Goal: Information Seeking & Learning: Compare options

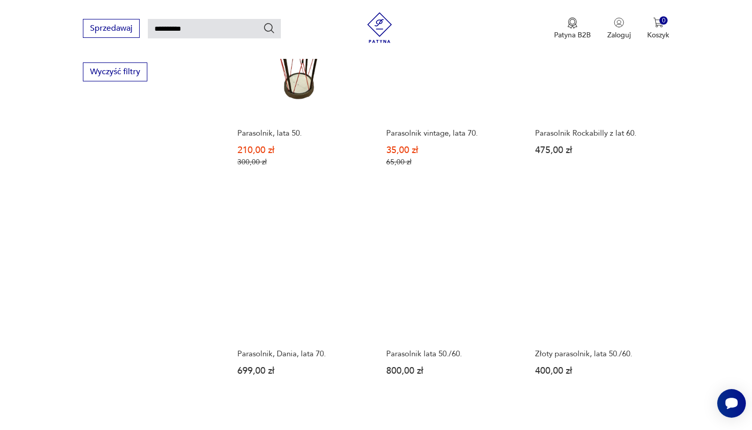
scroll to position [689, 0]
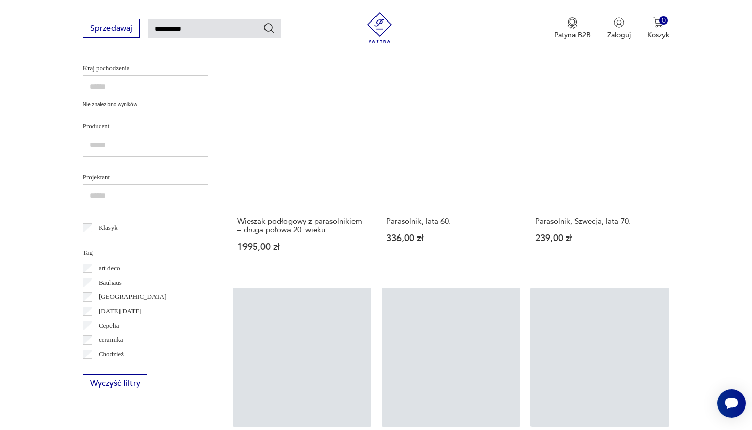
scroll to position [364, 0]
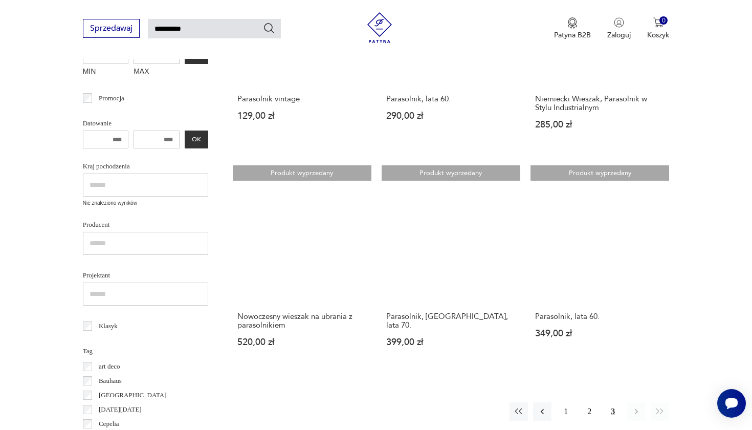
scroll to position [279, 0]
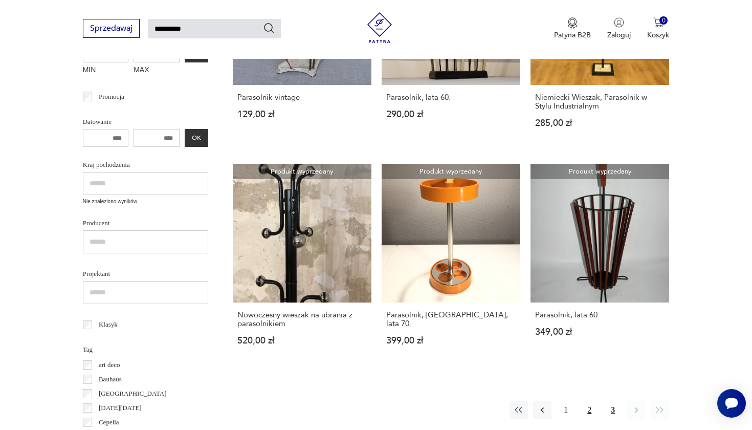
click at [590, 401] on button "2" at bounding box center [589, 410] width 18 height 18
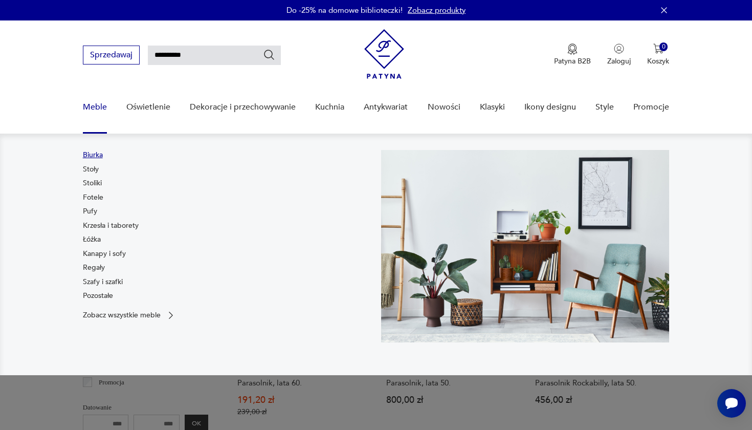
click at [96, 153] on link "Biurka" at bounding box center [93, 155] width 20 height 10
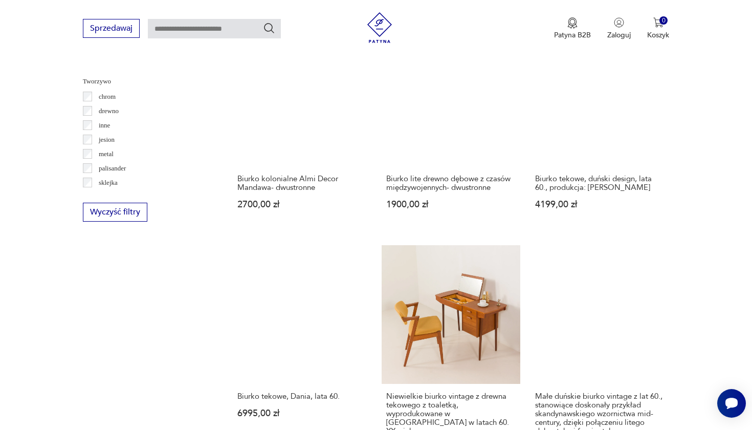
scroll to position [1091, 0]
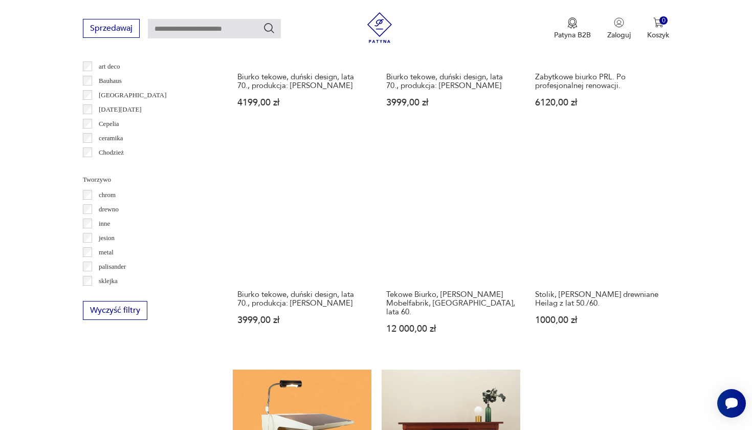
scroll to position [993, 0]
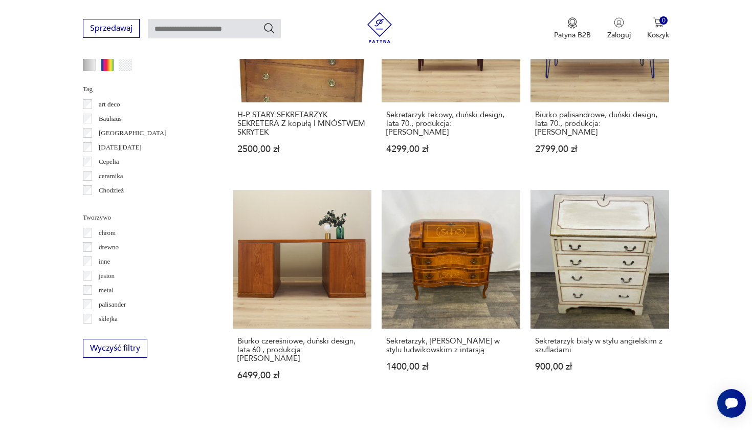
scroll to position [982, 0]
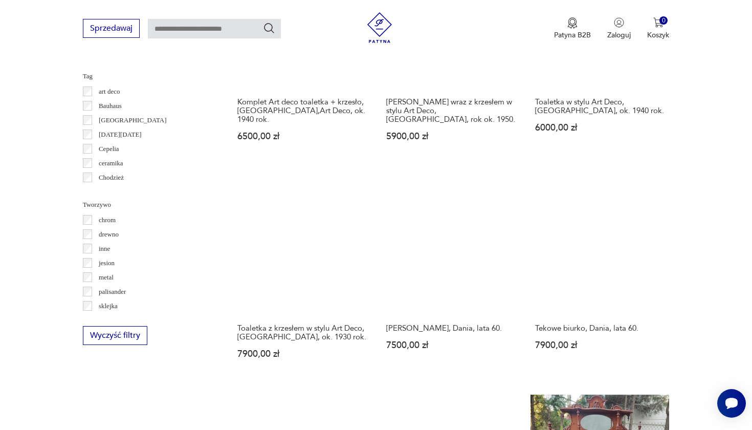
scroll to position [963, 0]
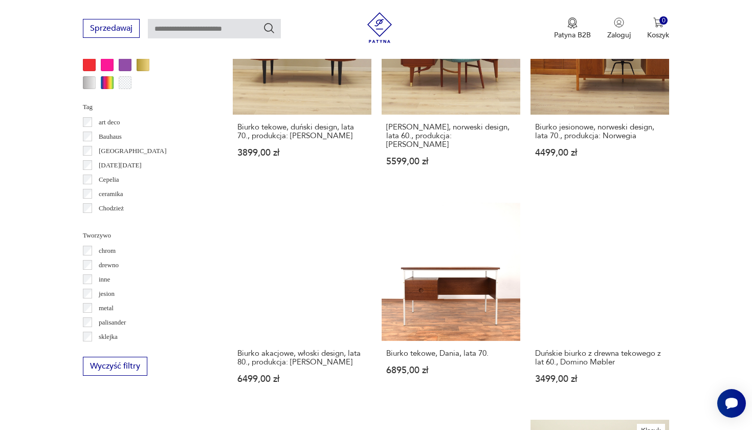
scroll to position [945, 0]
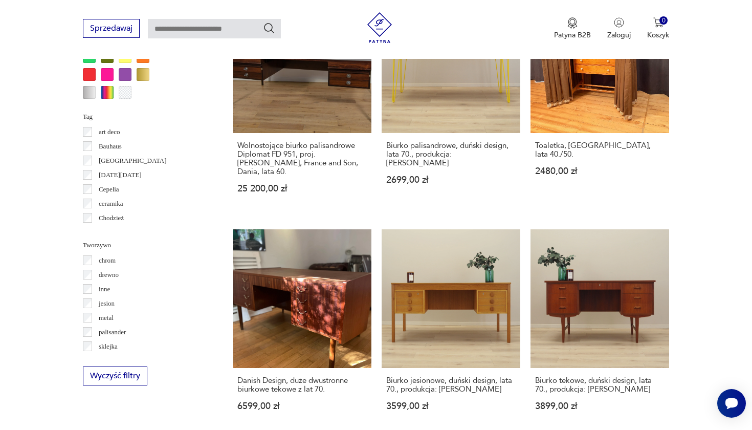
scroll to position [923, 0]
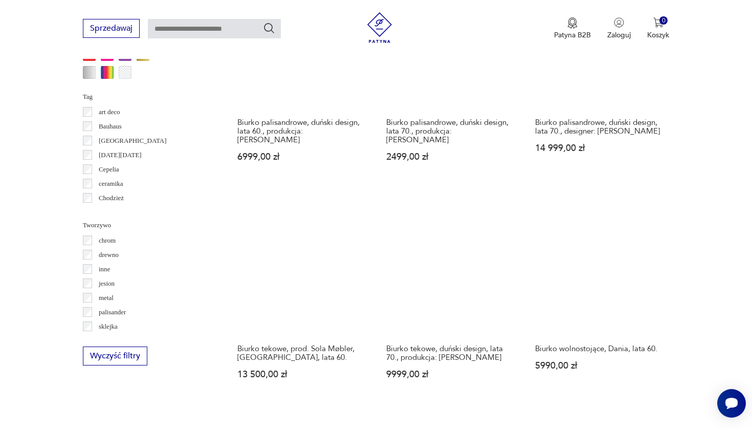
scroll to position [953, 0]
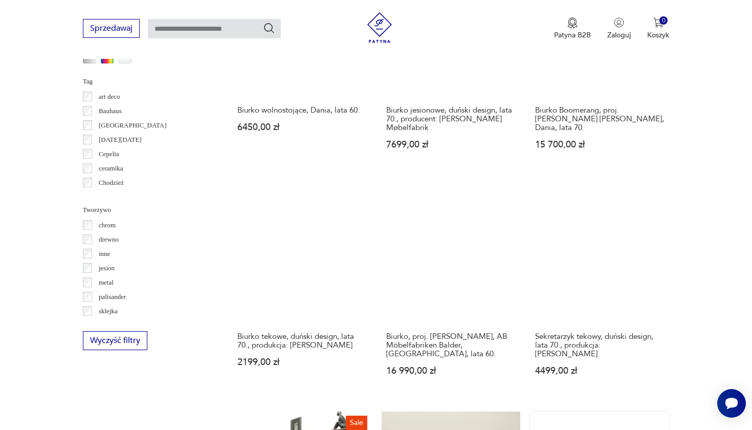
scroll to position [966, 0]
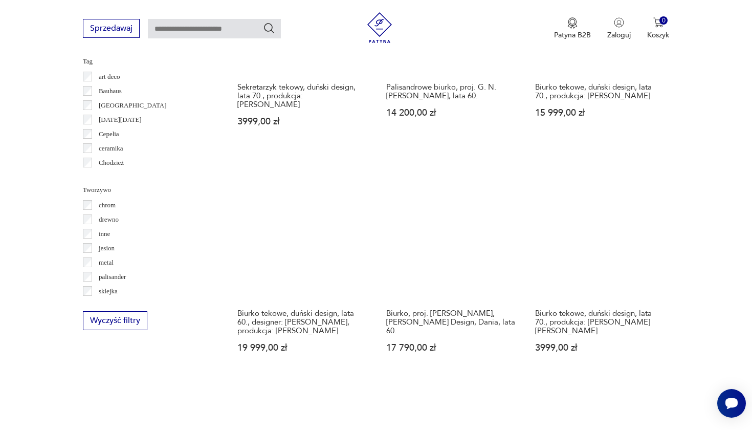
scroll to position [1017, 0]
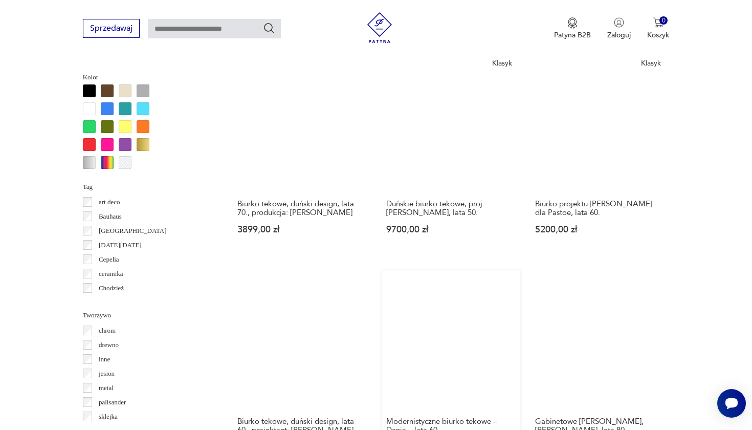
scroll to position [937, 0]
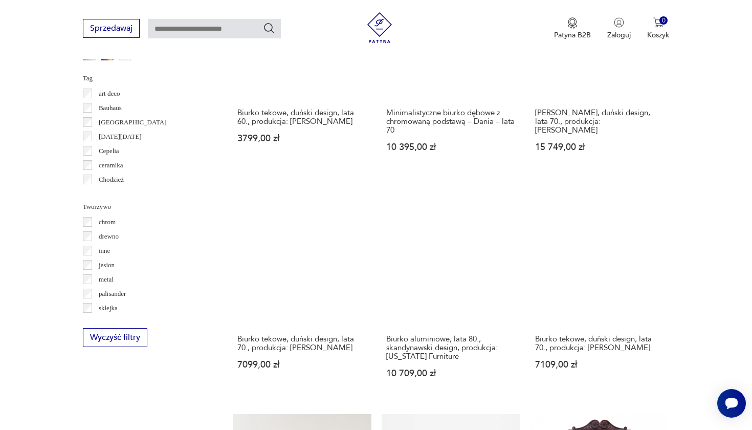
scroll to position [961, 0]
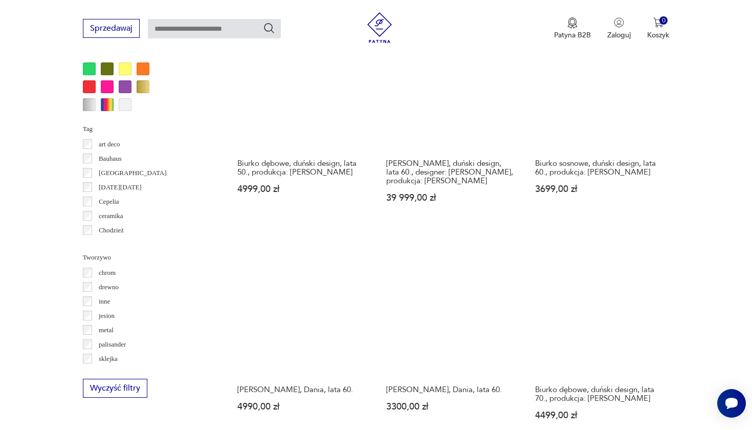
scroll to position [928, 0]
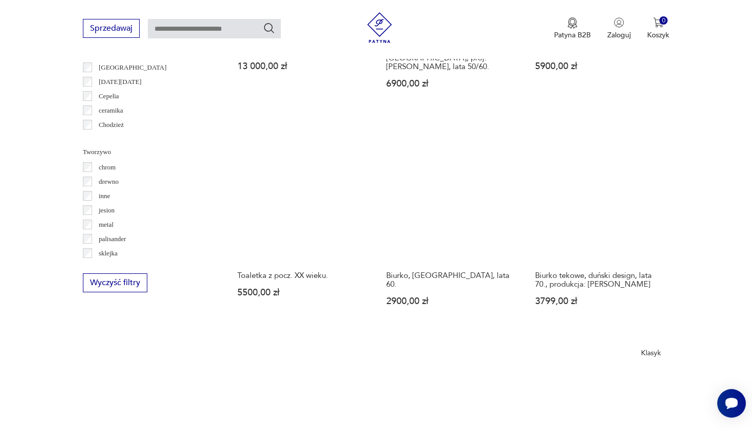
scroll to position [1018, 0]
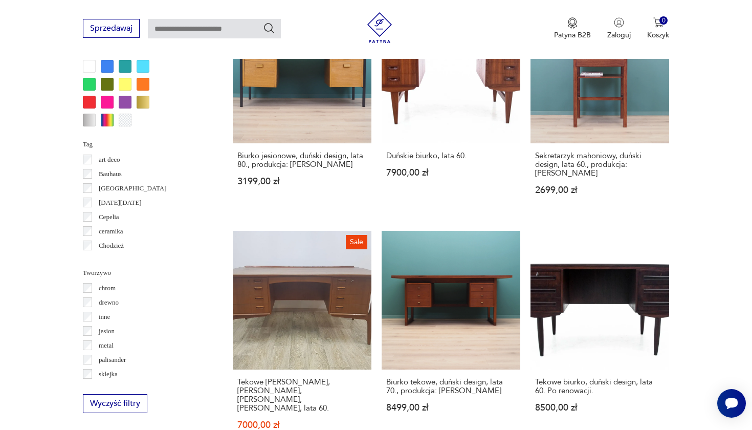
scroll to position [922, 0]
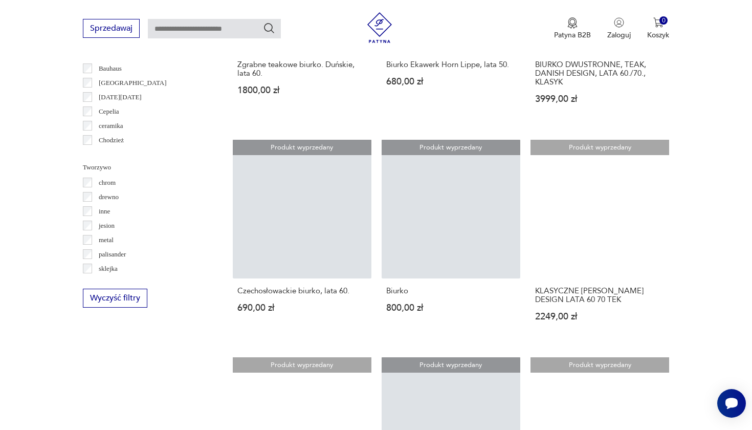
scroll to position [1020, 0]
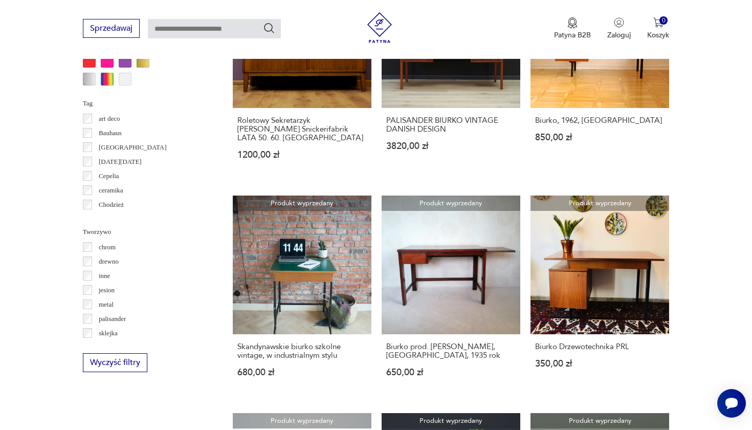
scroll to position [937, 0]
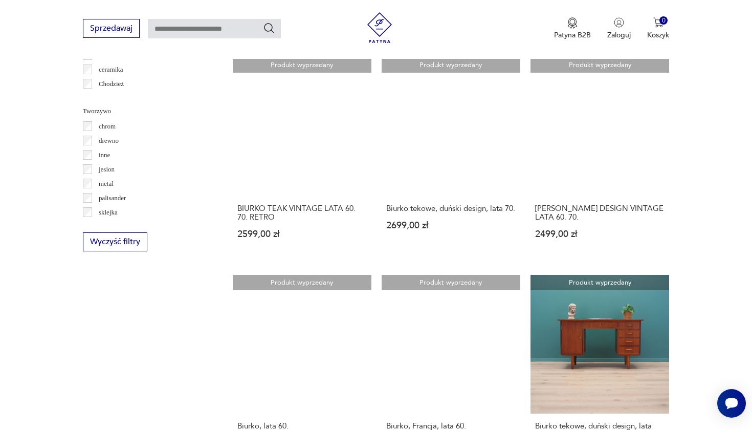
scroll to position [1058, 0]
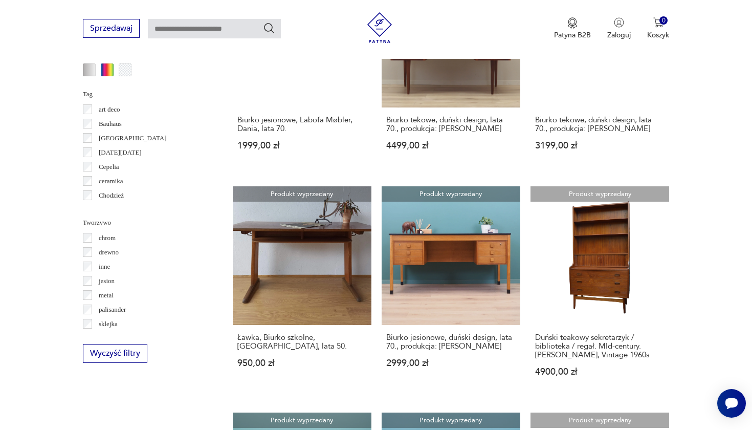
scroll to position [949, 0]
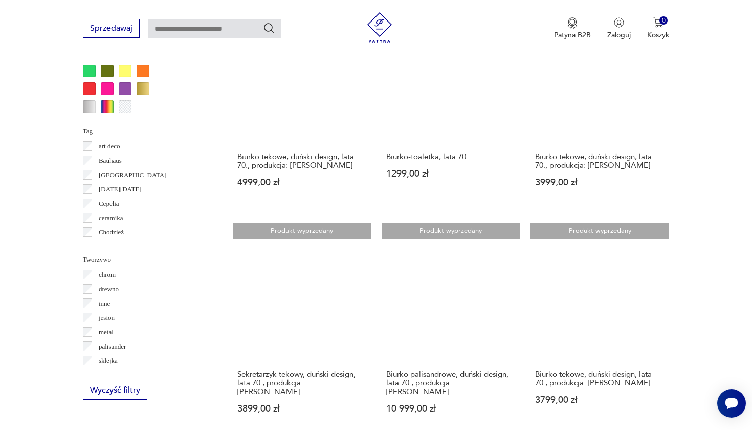
scroll to position [929, 0]
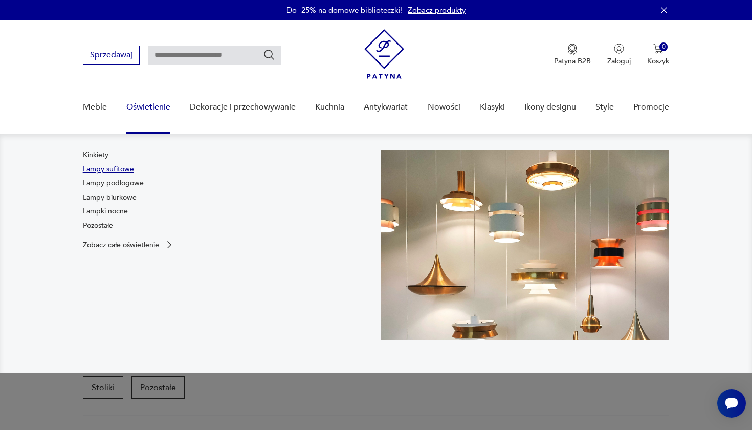
click at [106, 169] on link "Lampy sufitowe" at bounding box center [108, 169] width 51 height 10
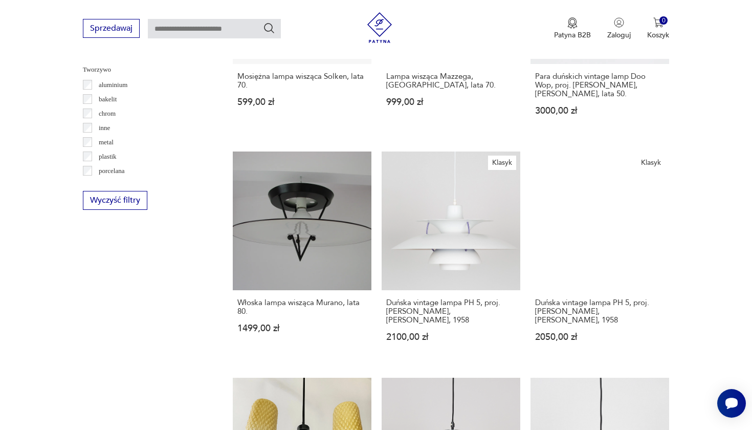
scroll to position [959, 0]
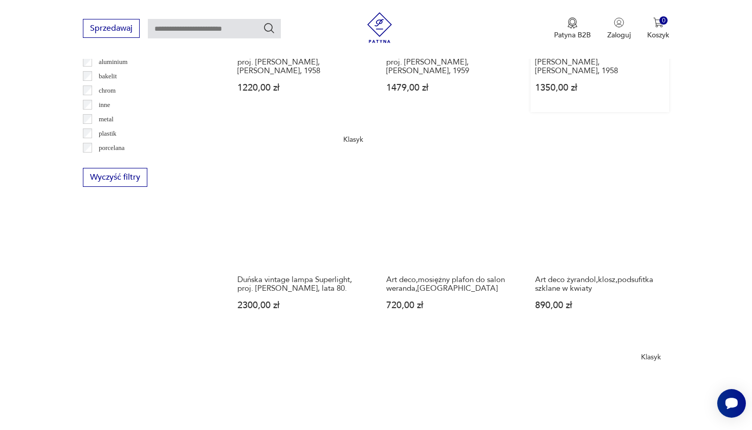
scroll to position [993, 0]
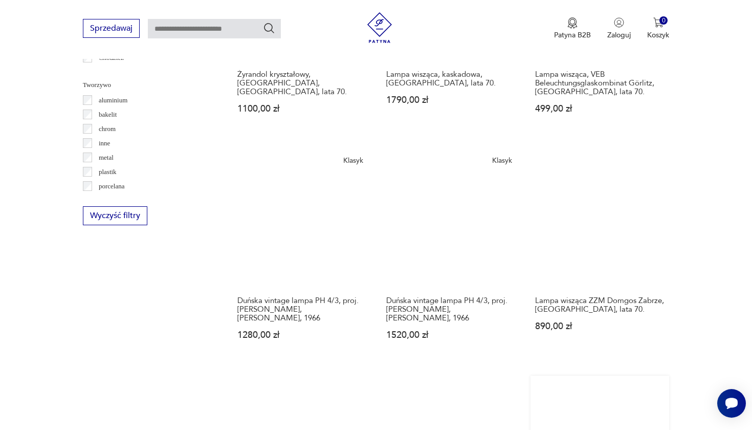
scroll to position [944, 0]
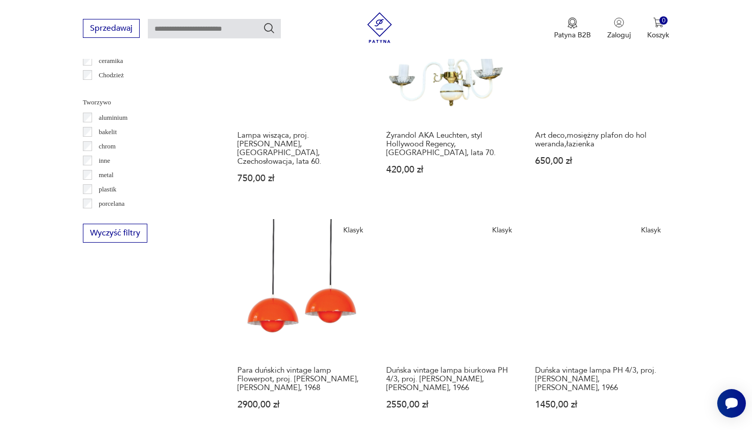
scroll to position [927, 0]
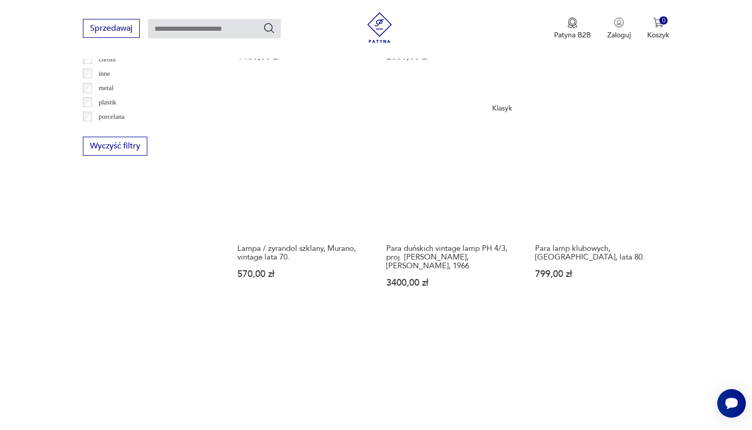
scroll to position [1036, 0]
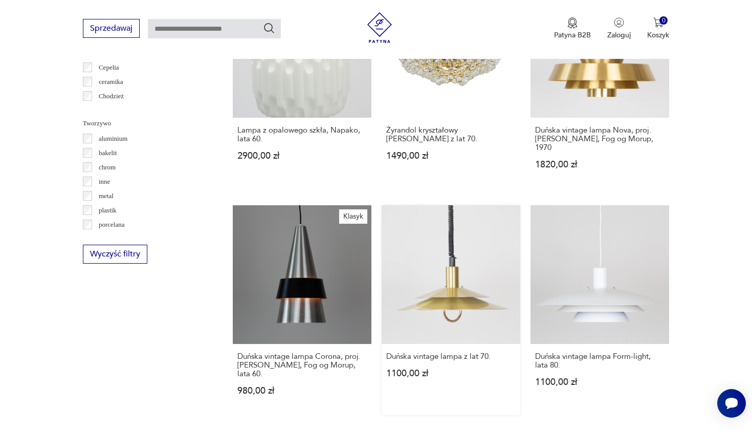
scroll to position [921, 0]
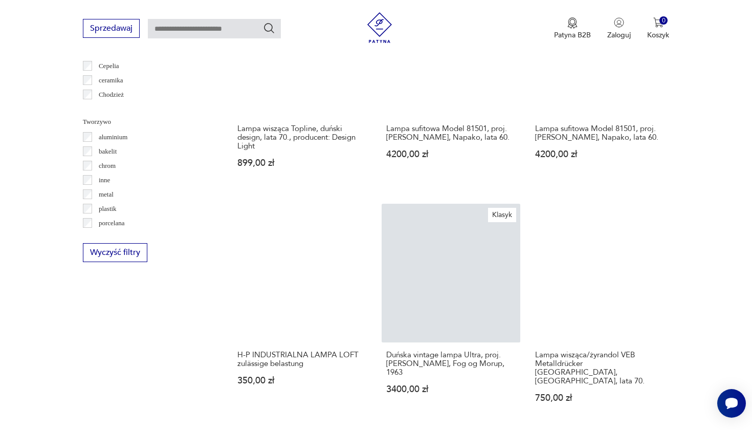
scroll to position [906, 0]
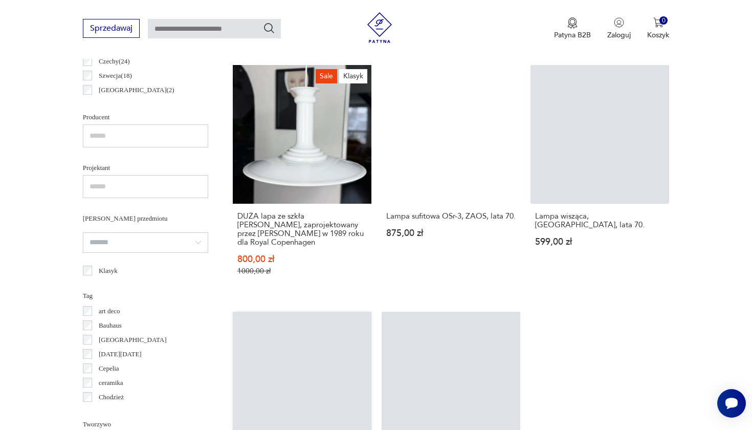
scroll to position [607, 0]
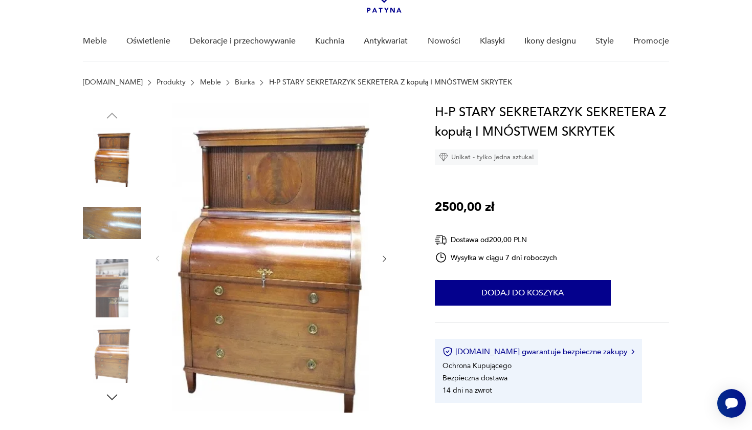
scroll to position [67, 0]
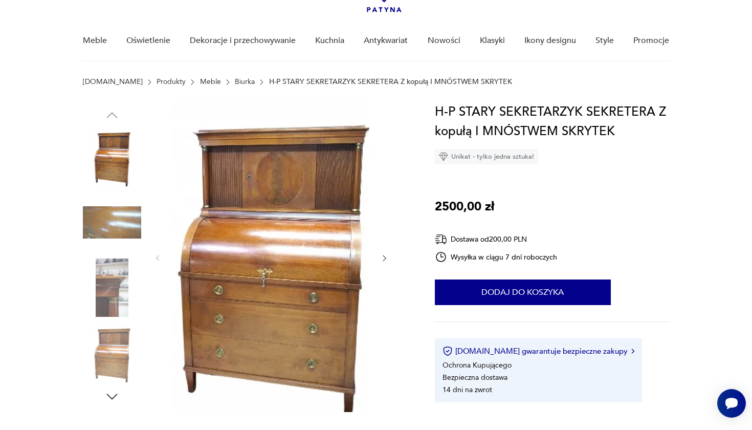
click at [385, 259] on icon "button" at bounding box center [384, 258] width 9 height 9
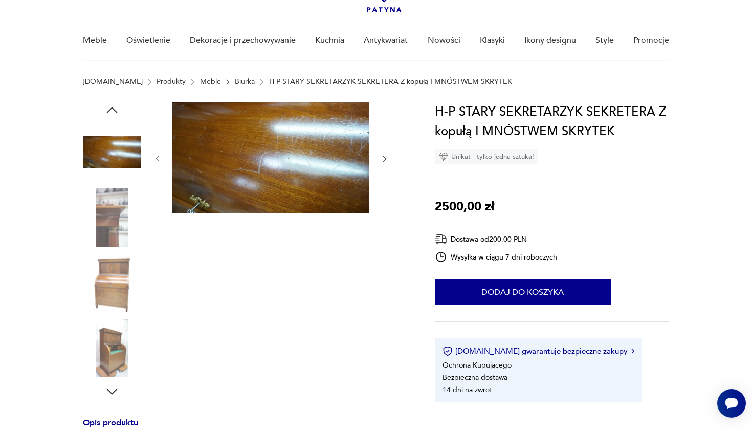
click at [385, 257] on div at bounding box center [270, 250] width 235 height 297
click at [383, 155] on icon "button" at bounding box center [384, 159] width 9 height 9
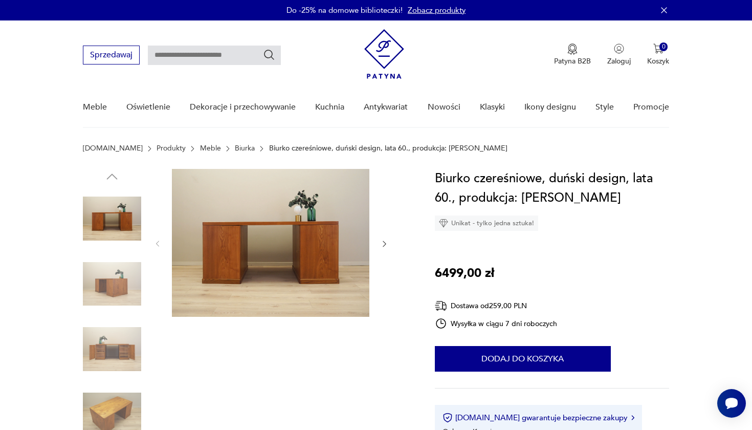
click at [237, 294] on img at bounding box center [270, 243] width 197 height 148
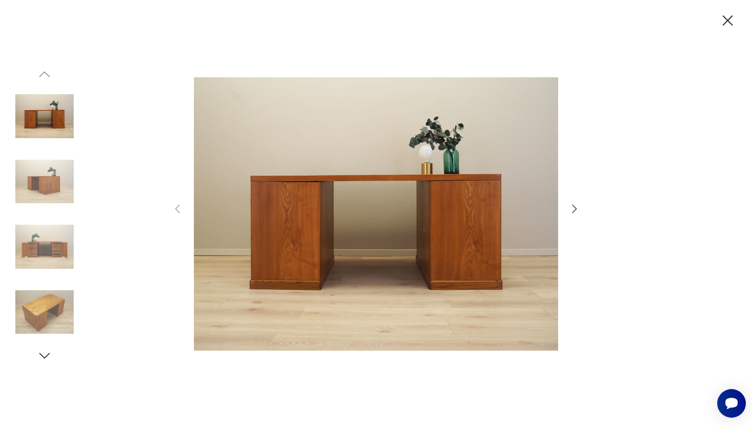
click at [574, 207] on icon "button" at bounding box center [574, 209] width 12 height 12
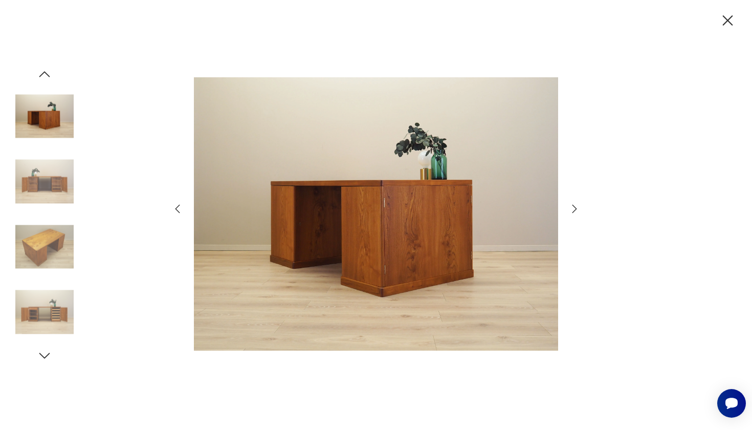
click at [574, 207] on icon "button" at bounding box center [574, 209] width 12 height 12
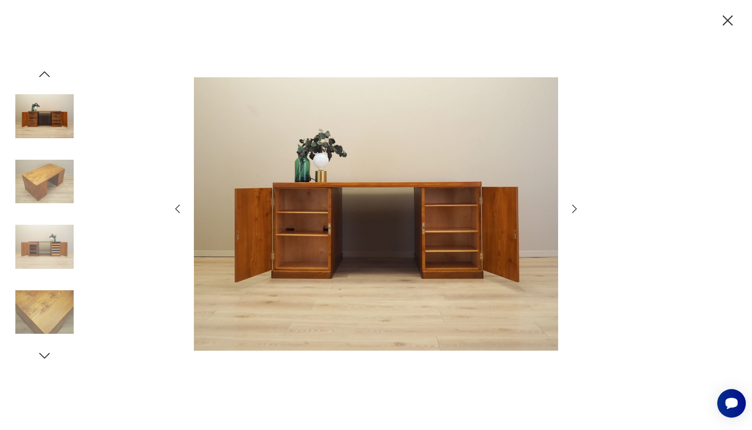
click at [574, 207] on icon "button" at bounding box center [574, 209] width 12 height 12
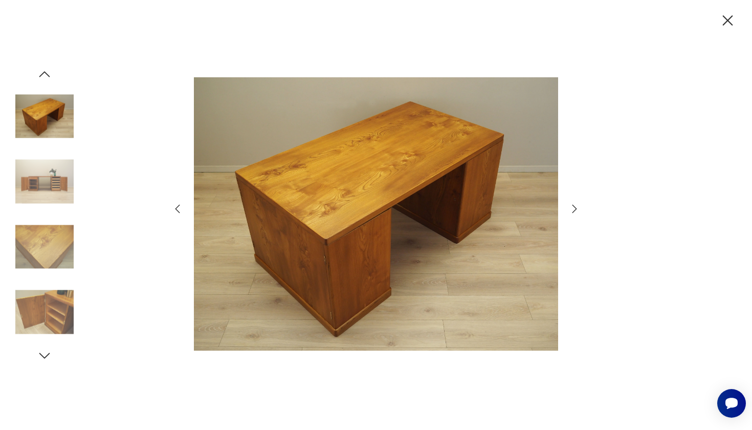
click at [40, 267] on img at bounding box center [44, 246] width 58 height 58
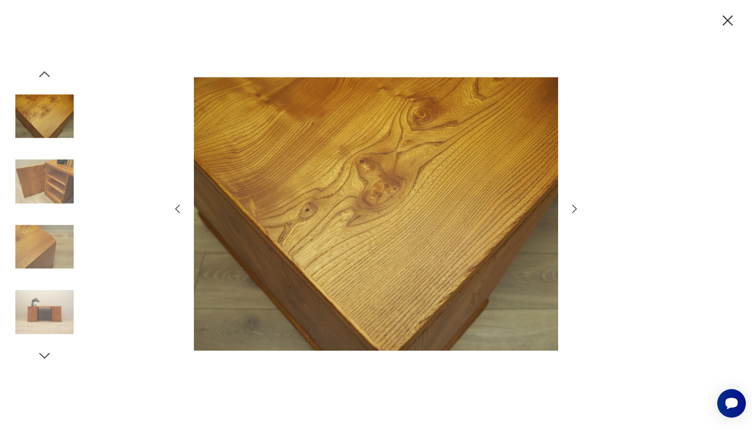
click at [49, 305] on img at bounding box center [44, 312] width 58 height 58
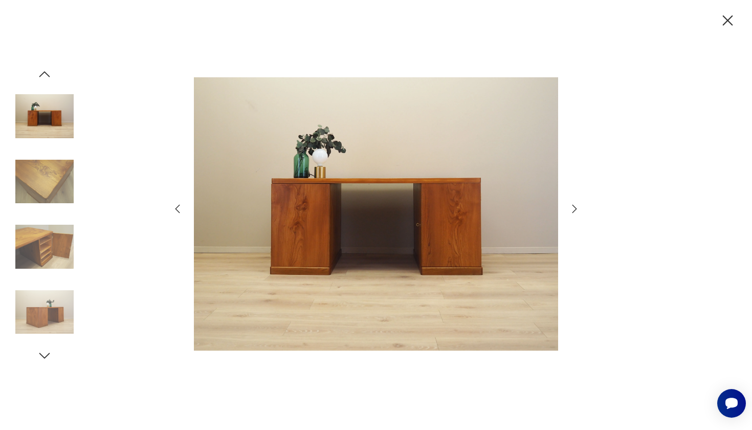
click at [47, 243] on img at bounding box center [44, 246] width 58 height 58
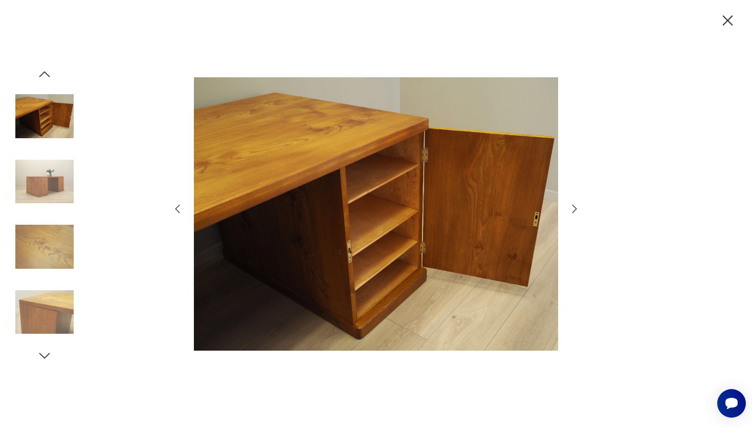
click at [724, 19] on icon "button" at bounding box center [728, 21] width 18 height 18
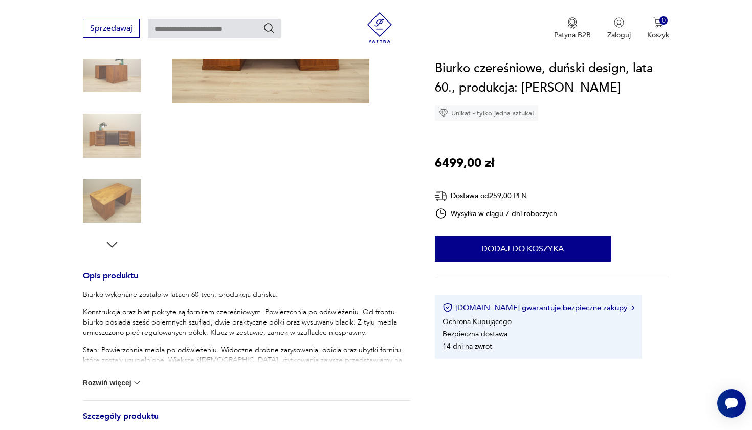
scroll to position [430, 0]
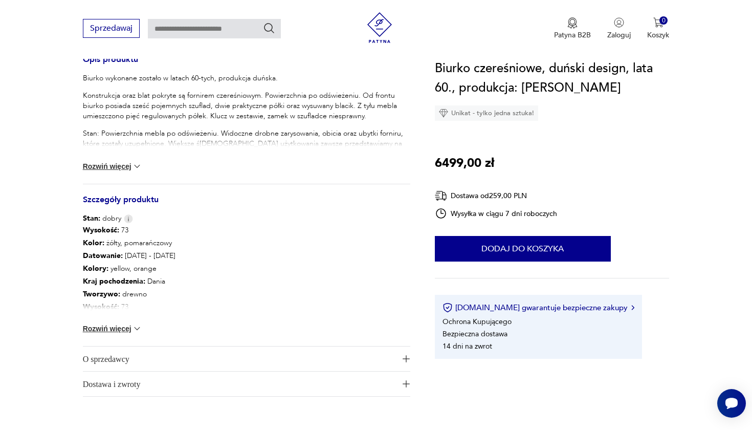
click at [135, 327] on img at bounding box center [137, 328] width 10 height 10
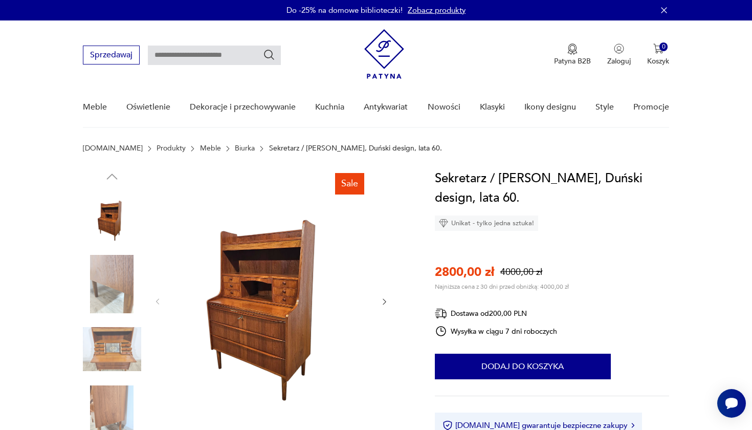
click at [114, 224] on img at bounding box center [112, 218] width 58 height 58
click at [278, 292] on img at bounding box center [270, 300] width 197 height 263
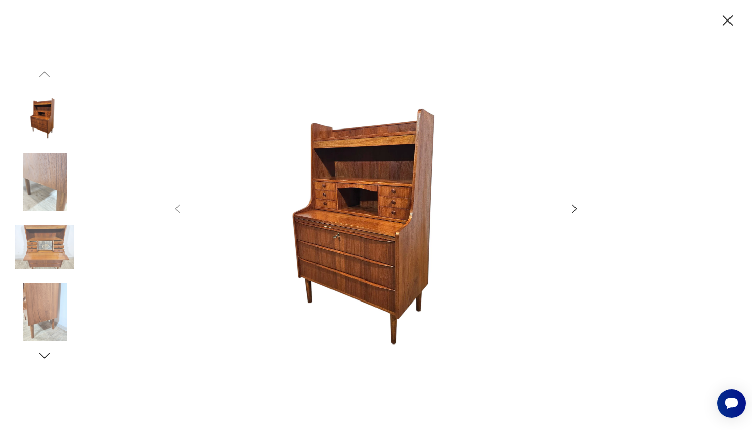
click at [577, 211] on icon "button" at bounding box center [574, 209] width 12 height 12
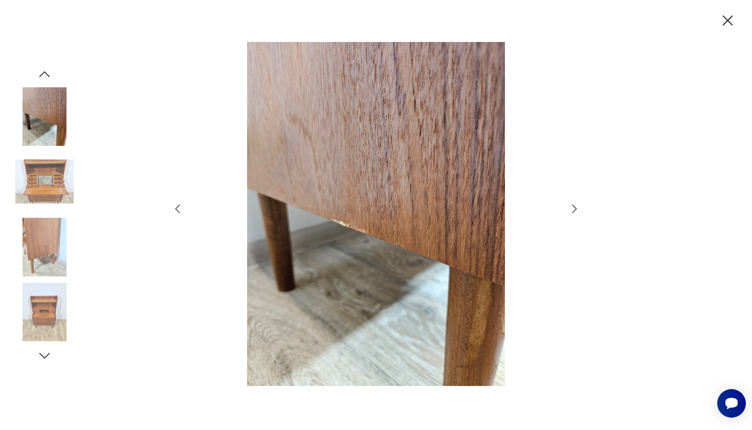
click at [574, 209] on icon "button" at bounding box center [574, 209] width 12 height 12
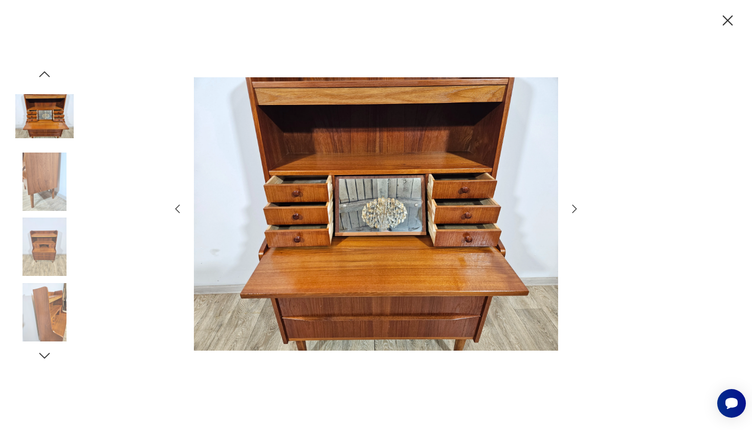
click at [574, 209] on icon "button" at bounding box center [574, 209] width 12 height 12
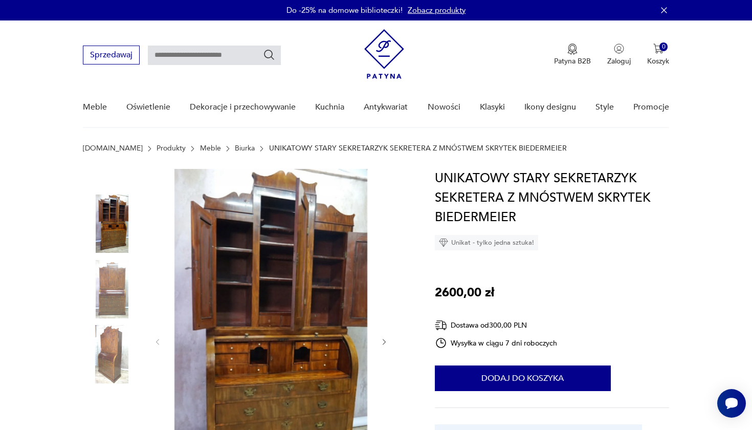
click at [305, 269] on img at bounding box center [270, 341] width 197 height 344
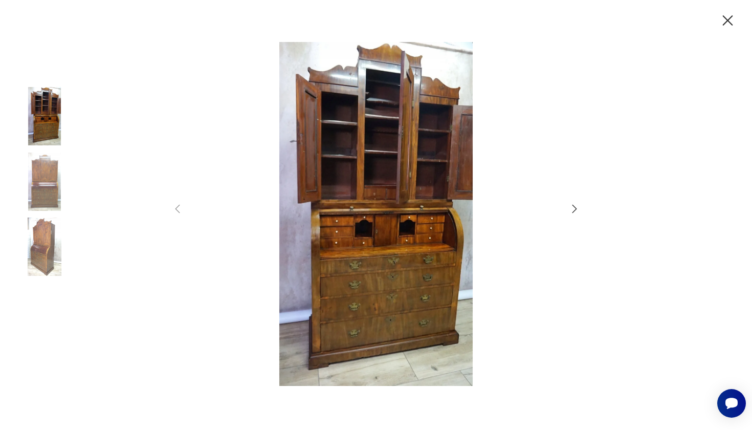
click at [571, 210] on icon "button" at bounding box center [574, 209] width 12 height 12
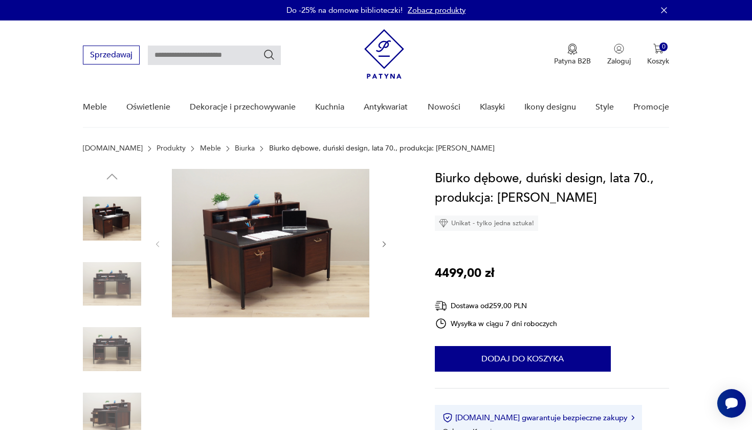
click at [279, 255] on img at bounding box center [270, 243] width 197 height 148
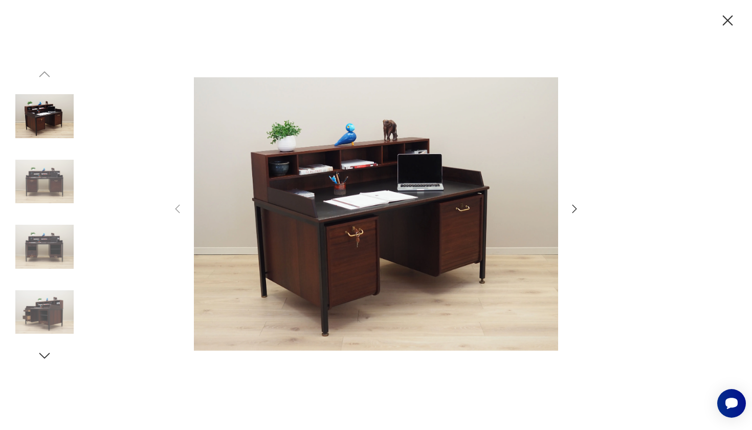
click at [573, 208] on icon "button" at bounding box center [574, 209] width 12 height 12
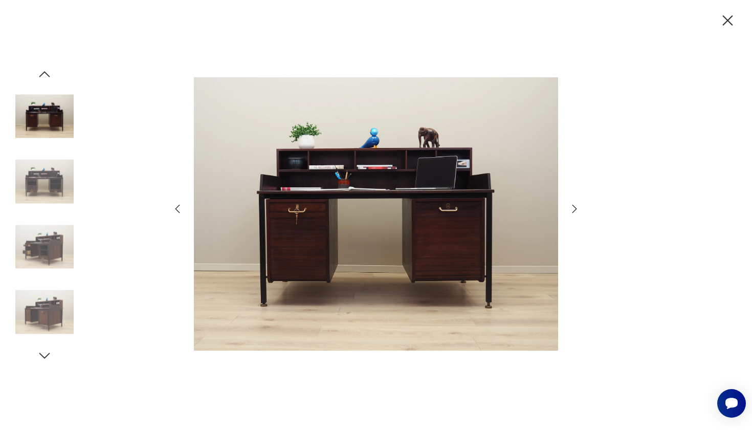
click at [573, 208] on icon "button" at bounding box center [574, 209] width 12 height 12
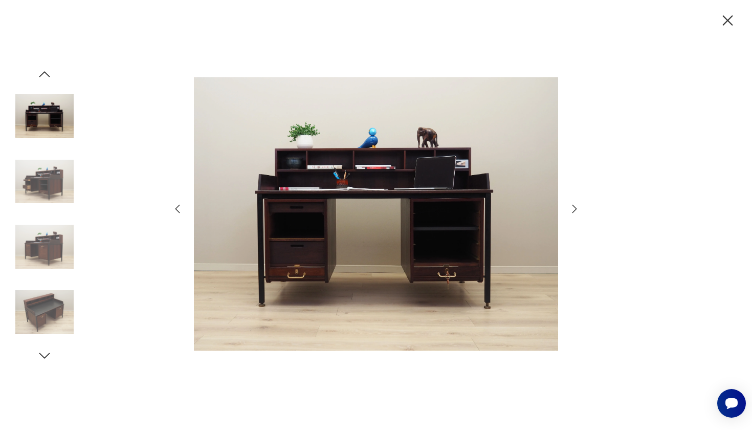
click at [573, 208] on icon "button" at bounding box center [574, 209] width 12 height 12
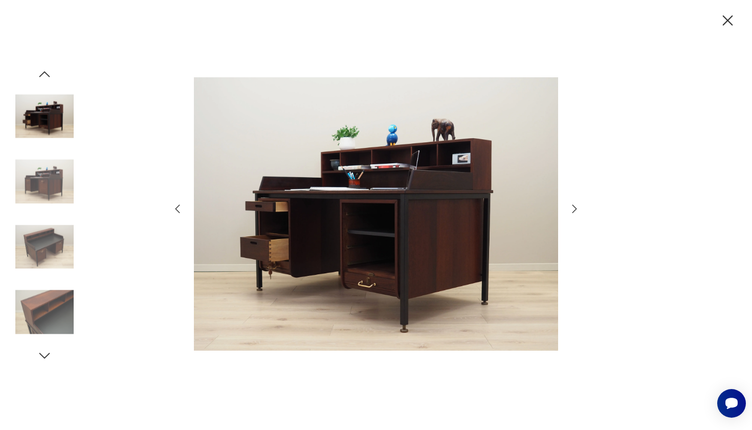
click at [573, 208] on icon "button" at bounding box center [574, 209] width 12 height 12
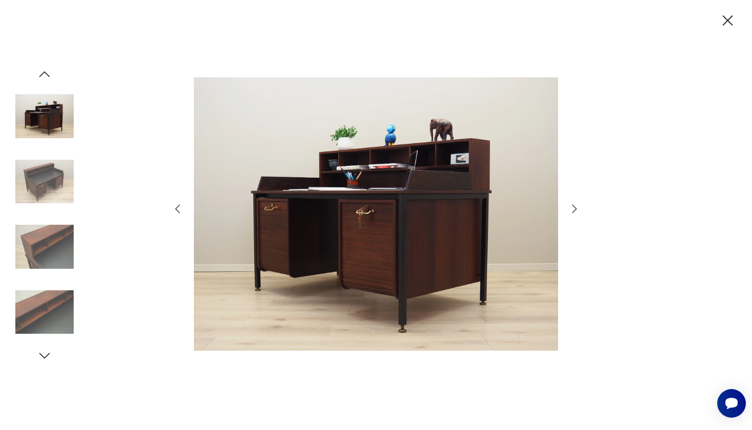
click at [573, 208] on icon "button" at bounding box center [574, 209] width 12 height 12
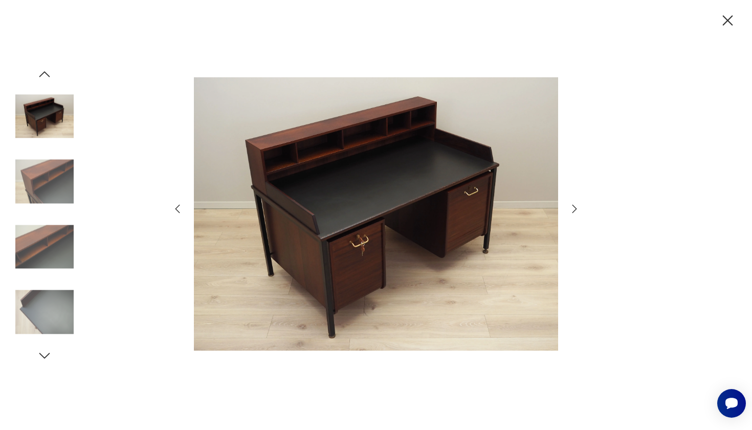
click at [573, 208] on icon "button" at bounding box center [574, 209] width 12 height 12
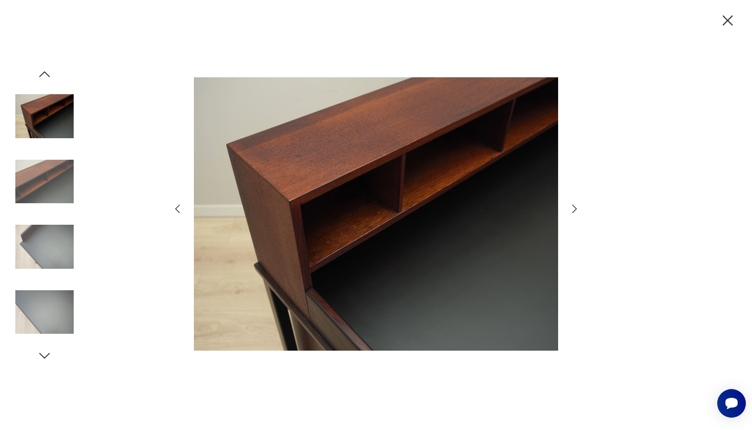
click at [573, 208] on icon "button" at bounding box center [574, 209] width 12 height 12
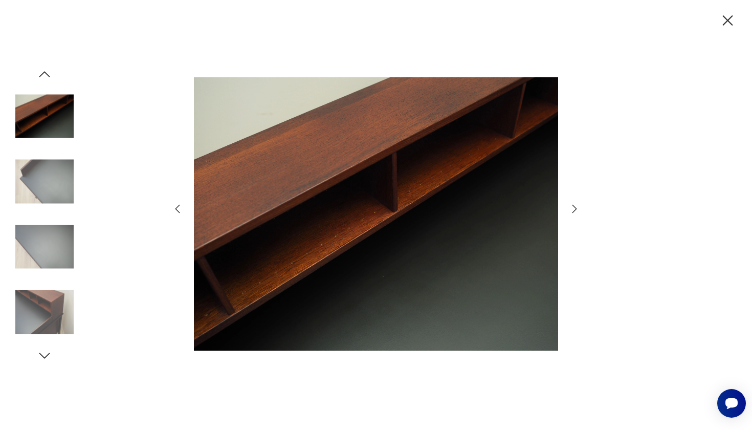
click at [573, 208] on icon "button" at bounding box center [574, 209] width 12 height 12
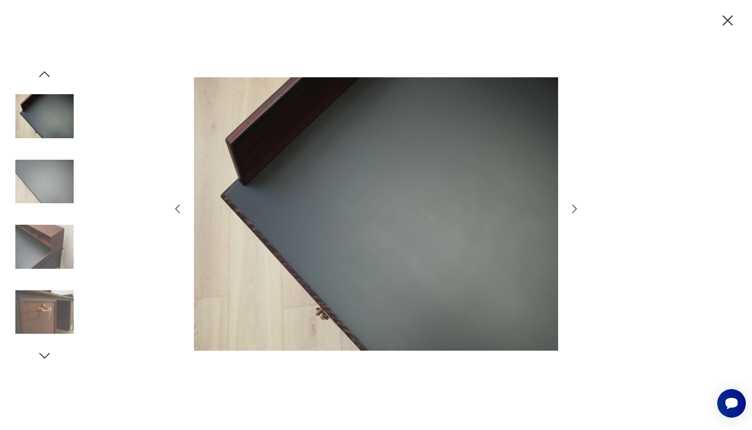
click at [573, 208] on icon "button" at bounding box center [574, 209] width 12 height 12
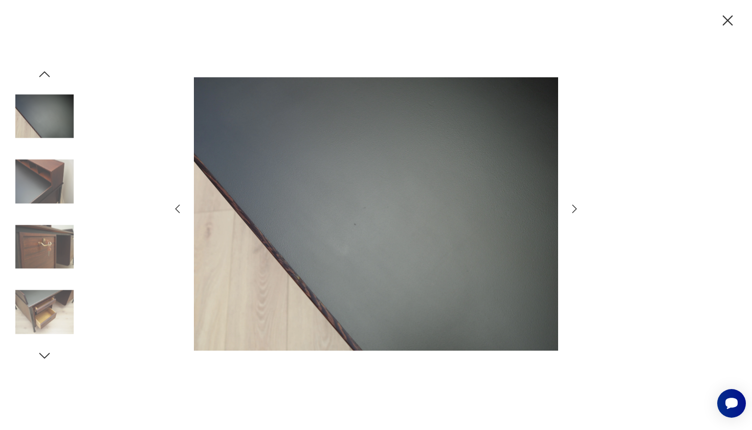
click at [573, 208] on icon "button" at bounding box center [574, 209] width 12 height 12
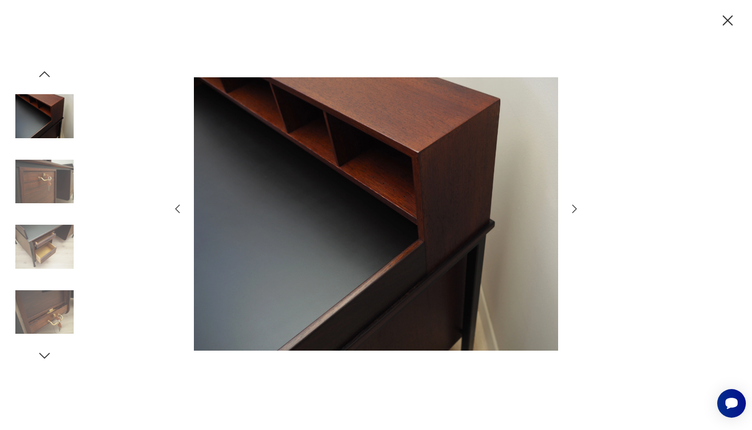
click at [573, 208] on icon "button" at bounding box center [574, 209] width 12 height 12
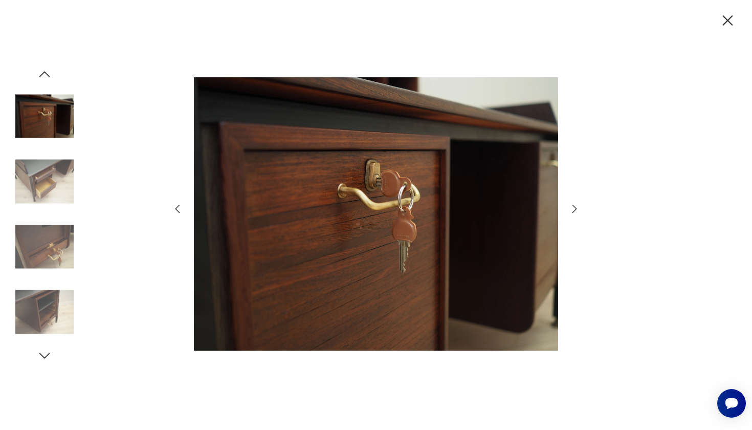
click at [573, 208] on icon "button" at bounding box center [574, 209] width 12 height 12
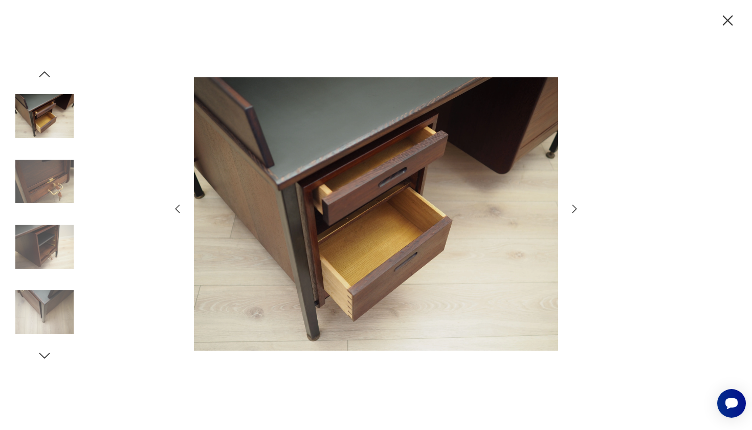
click at [733, 18] on icon "button" at bounding box center [728, 21] width 18 height 18
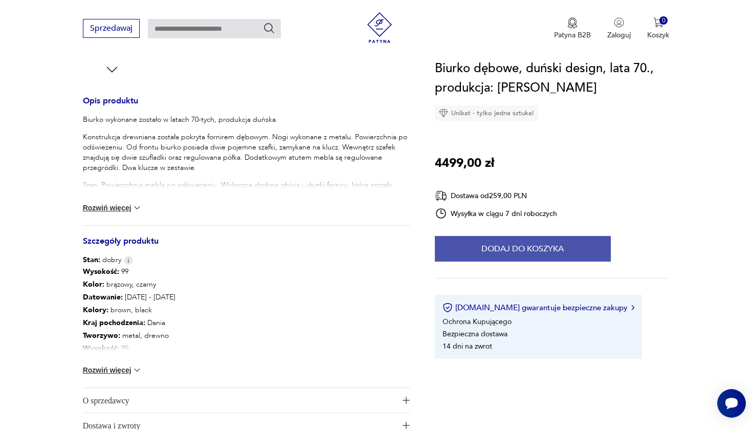
scroll to position [394, 0]
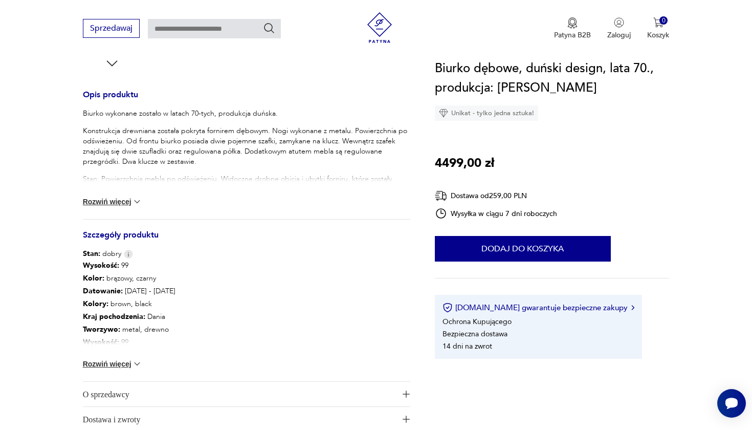
click at [133, 370] on div "Wysokość : 99 Kolor: brązowy, czarny Datowanie : 1970 - 1979 Kolory : brown, bl…" at bounding box center [246, 320] width 327 height 122
click at [129, 362] on button "Rozwiń więcej" at bounding box center [112, 364] width 59 height 10
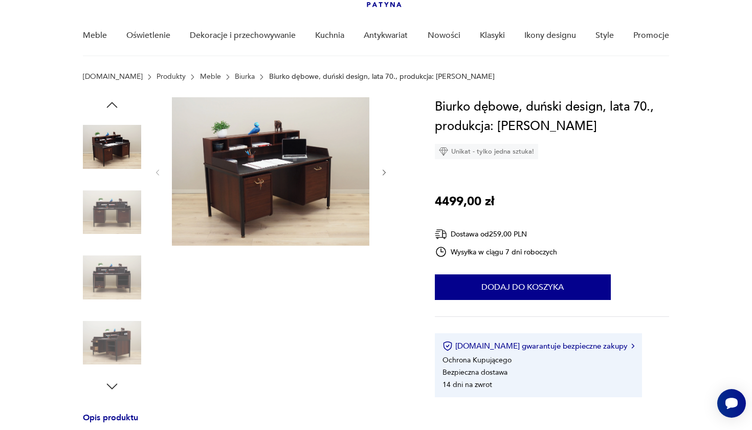
scroll to position [26, 0]
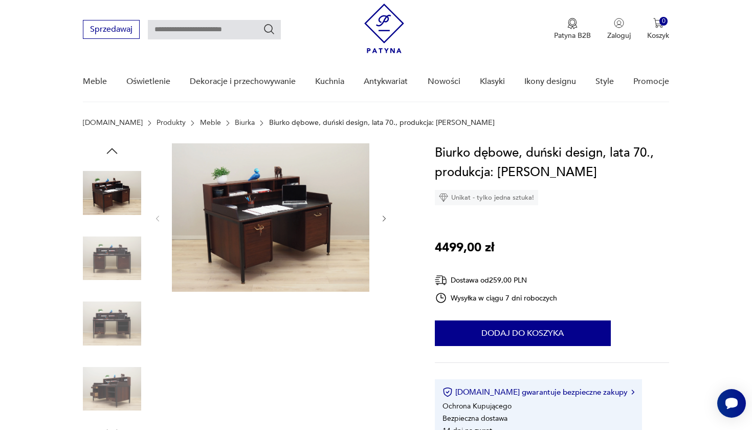
click at [106, 251] on img at bounding box center [112, 258] width 58 height 58
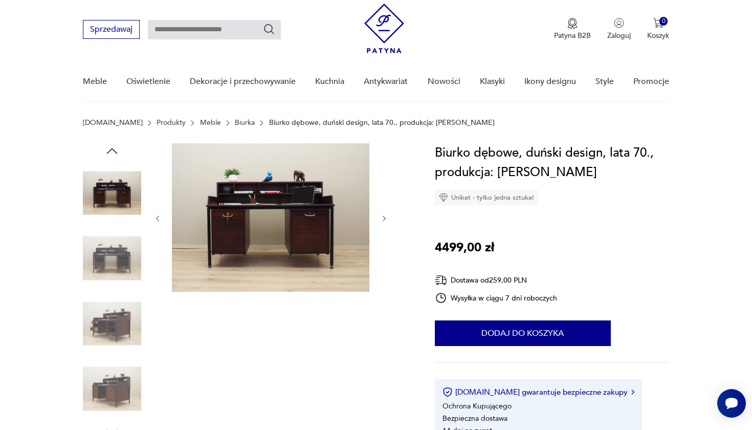
click at [251, 197] on img at bounding box center [270, 217] width 197 height 148
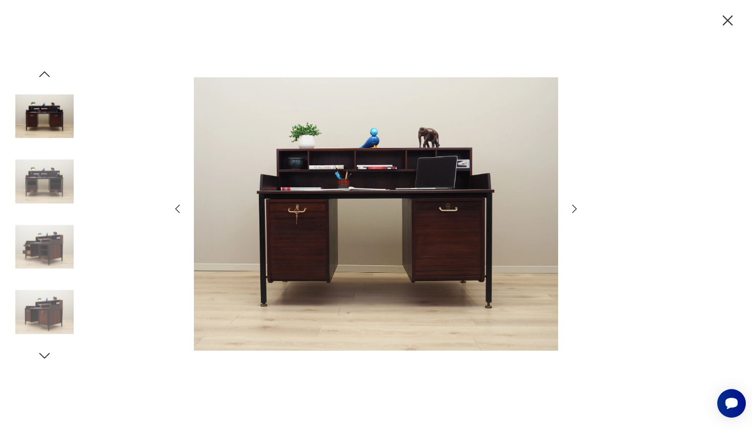
click at [576, 207] on icon "button" at bounding box center [574, 209] width 12 height 12
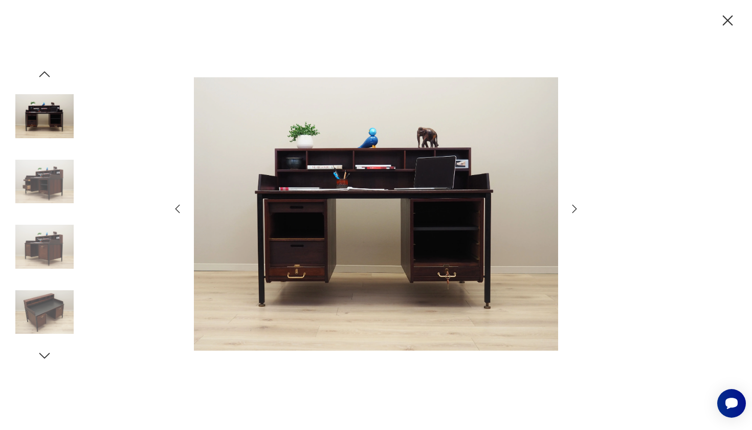
click at [576, 207] on icon "button" at bounding box center [574, 209] width 12 height 12
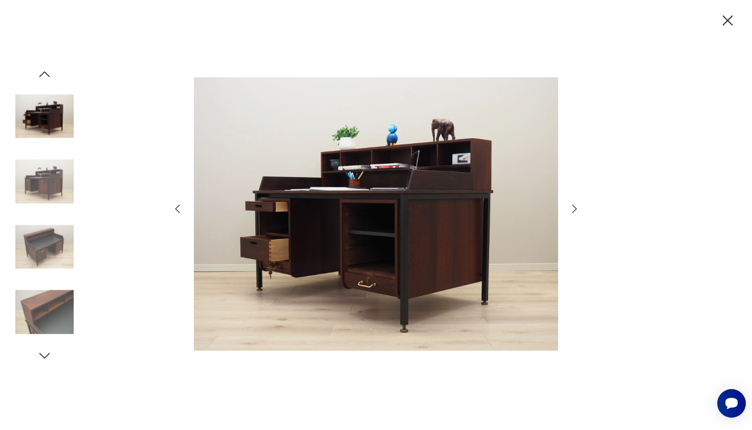
click at [576, 207] on icon "button" at bounding box center [574, 209] width 12 height 12
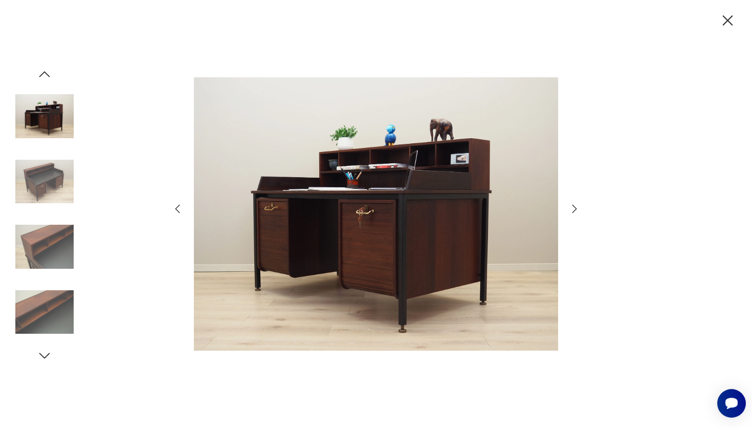
click at [58, 136] on img at bounding box center [44, 116] width 58 height 58
click at [54, 124] on img at bounding box center [44, 116] width 58 height 58
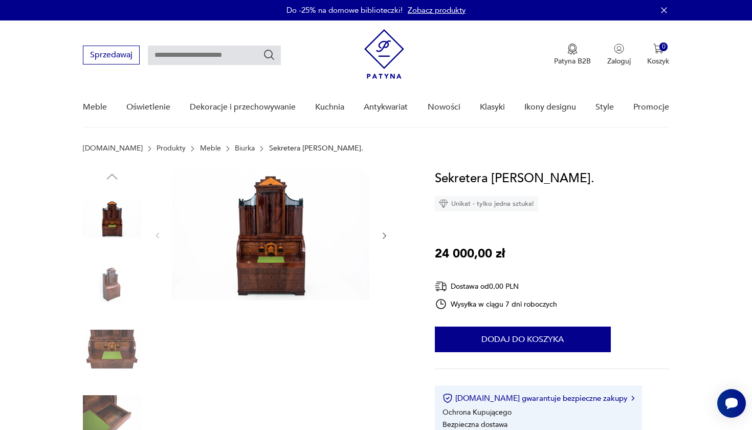
click at [275, 252] on img at bounding box center [270, 234] width 197 height 131
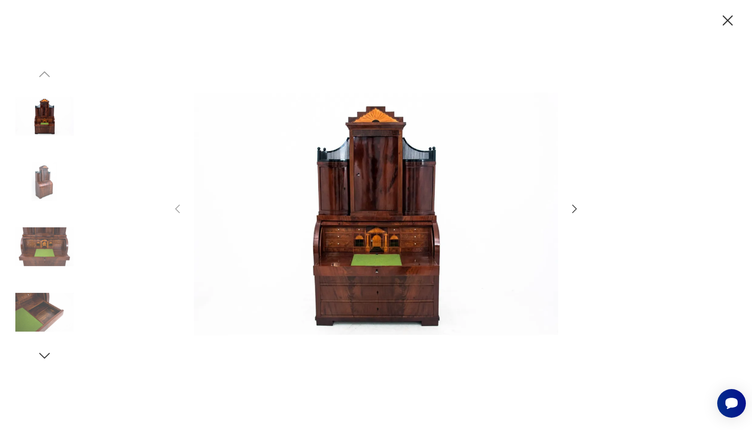
click at [575, 209] on icon "button" at bounding box center [574, 209] width 12 height 12
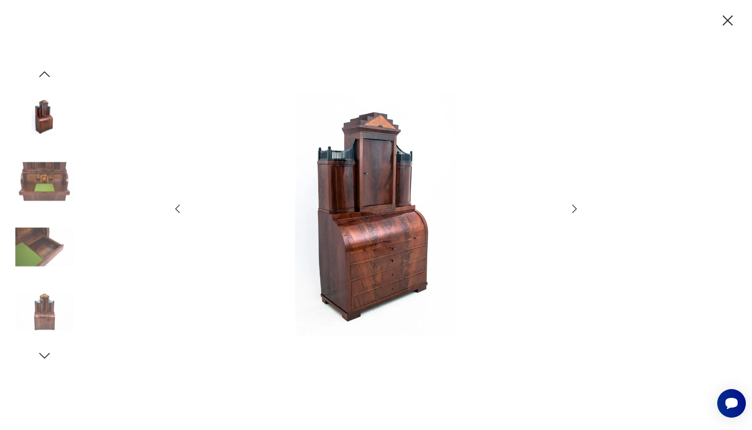
click at [575, 211] on icon "button" at bounding box center [574, 209] width 12 height 12
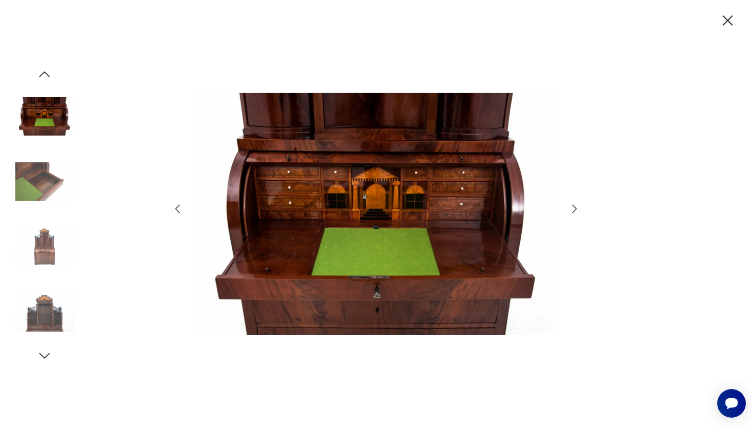
click at [575, 211] on icon "button" at bounding box center [574, 209] width 12 height 12
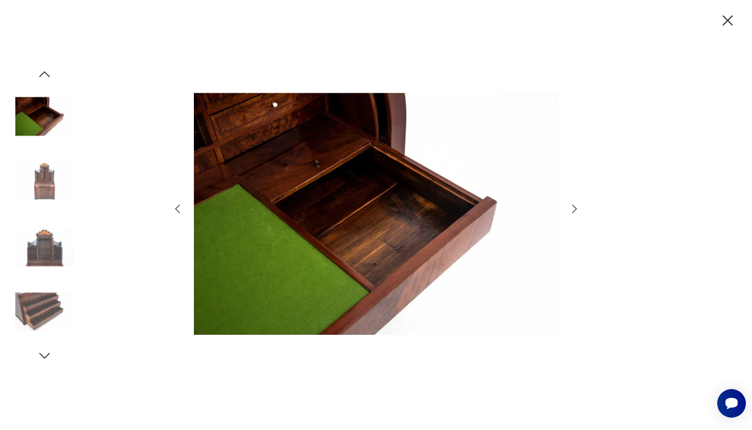
click at [574, 209] on icon "button" at bounding box center [574, 209] width 12 height 12
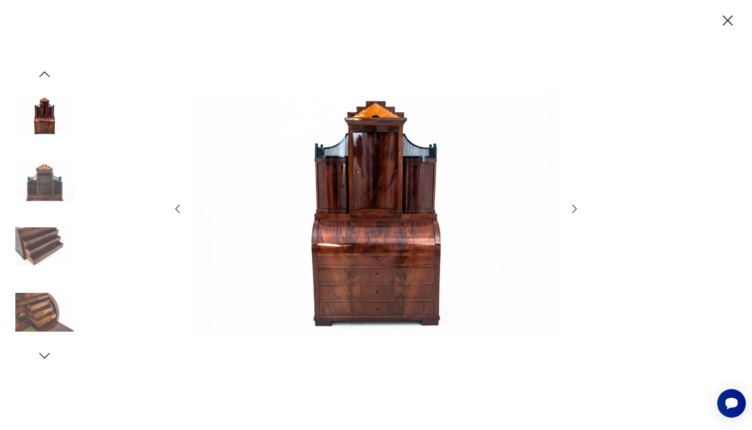
click at [574, 209] on icon "button" at bounding box center [574, 209] width 12 height 12
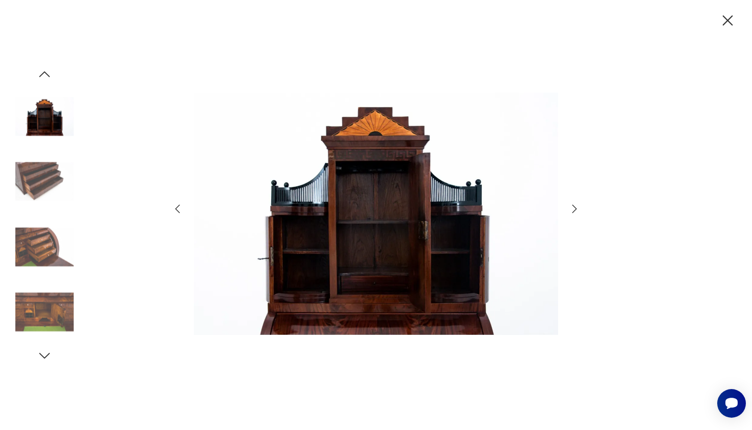
click at [724, 24] on icon "button" at bounding box center [728, 20] width 10 height 10
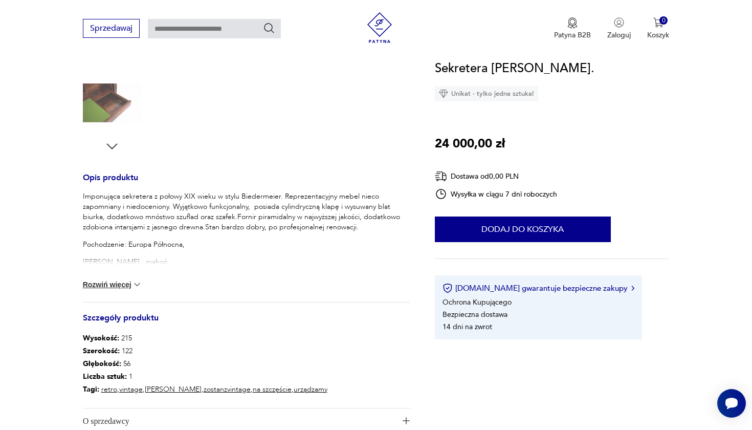
scroll to position [320, 0]
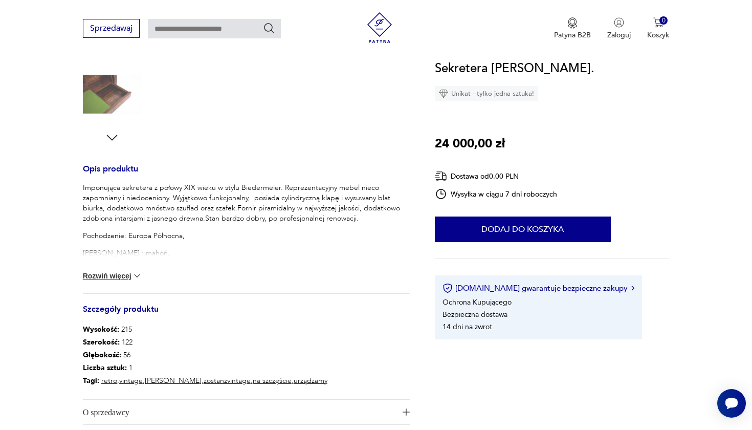
click at [131, 279] on button "Rozwiń więcej" at bounding box center [112, 276] width 59 height 10
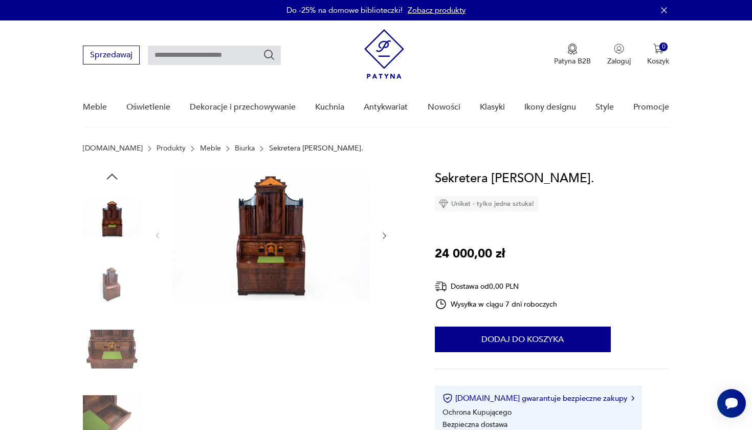
scroll to position [-1, 0]
click at [278, 210] on img at bounding box center [270, 234] width 197 height 131
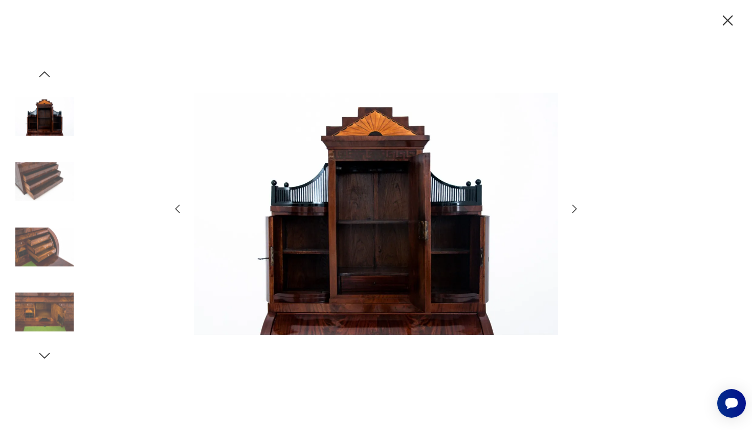
click at [47, 71] on icon "button" at bounding box center [44, 74] width 15 height 15
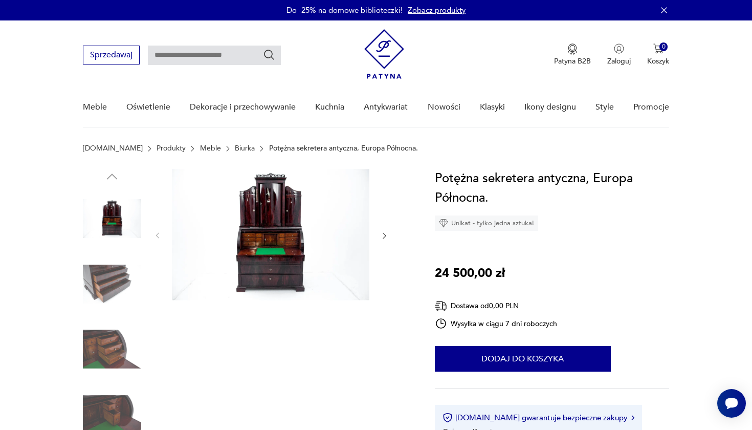
click at [268, 246] on img at bounding box center [270, 234] width 197 height 131
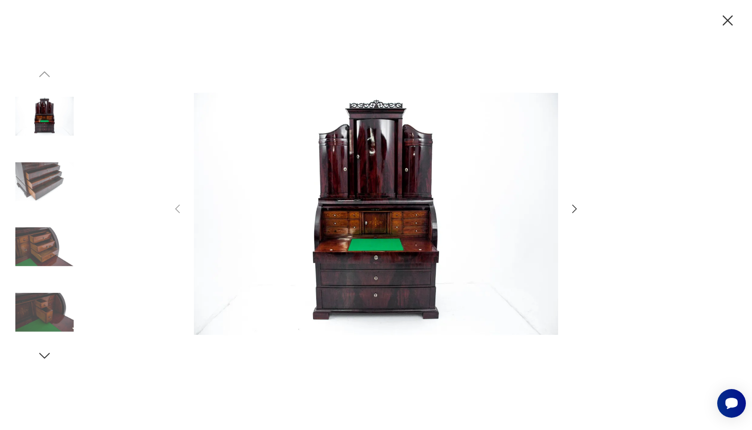
click at [572, 212] on icon "button" at bounding box center [574, 209] width 12 height 12
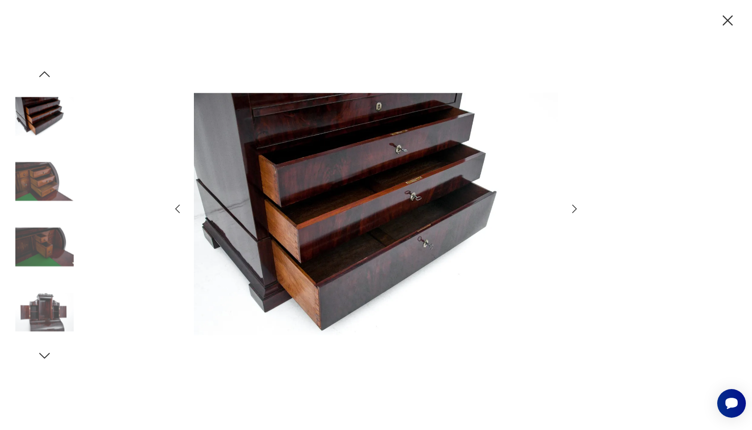
click at [573, 209] on icon "button" at bounding box center [574, 209] width 12 height 12
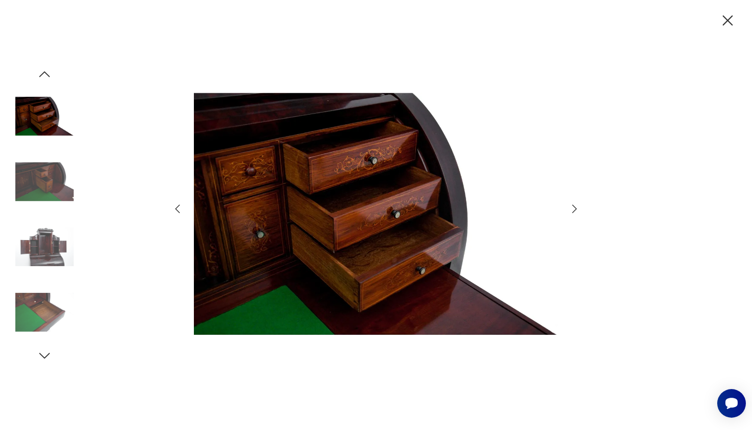
click at [573, 209] on icon "button" at bounding box center [574, 209] width 12 height 12
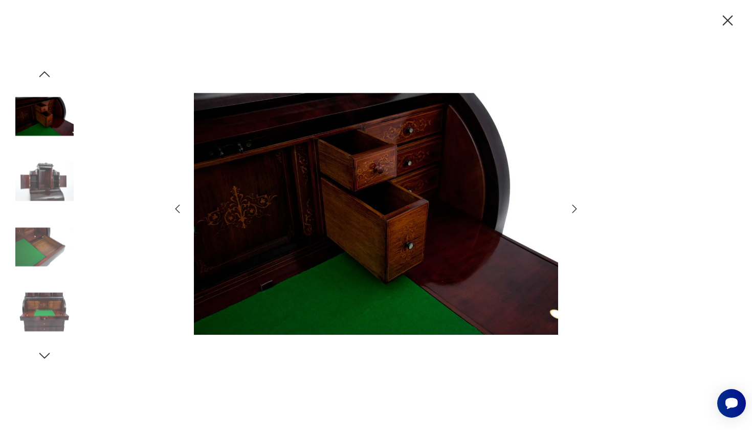
click at [573, 209] on icon "button" at bounding box center [574, 209] width 12 height 12
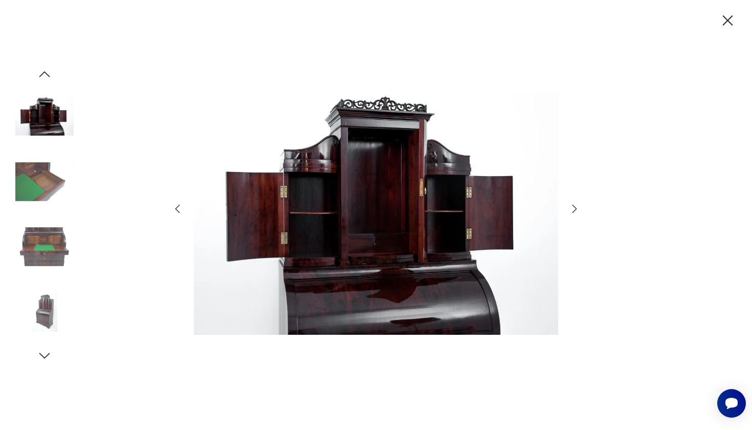
click at [575, 208] on icon "button" at bounding box center [574, 209] width 12 height 12
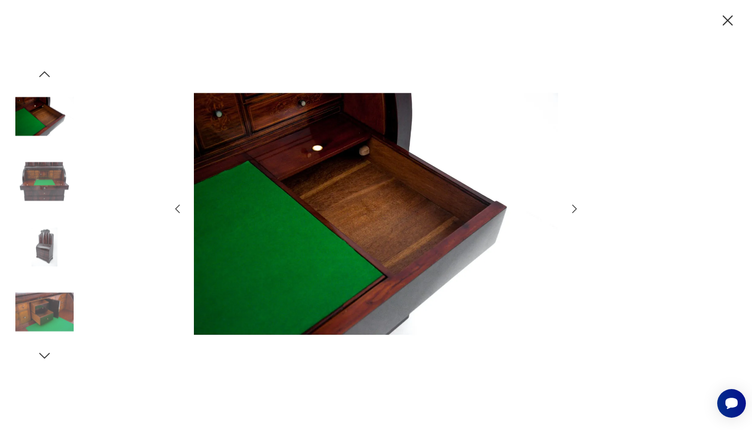
click at [575, 208] on icon "button" at bounding box center [574, 209] width 12 height 12
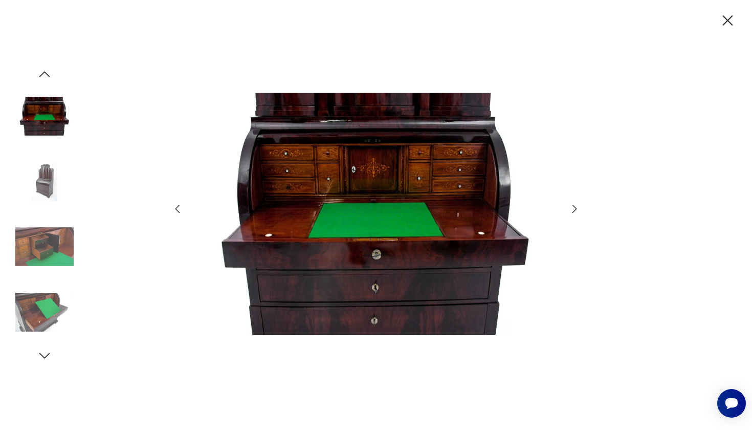
click at [575, 209] on icon "button" at bounding box center [574, 209] width 12 height 12
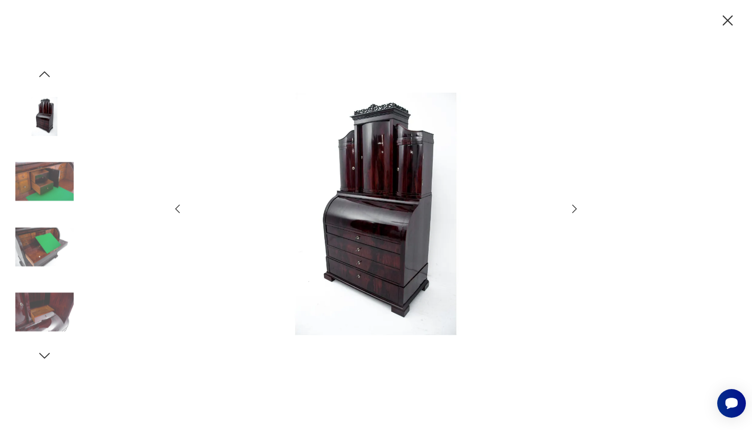
click at [575, 209] on icon "button" at bounding box center [574, 209] width 12 height 12
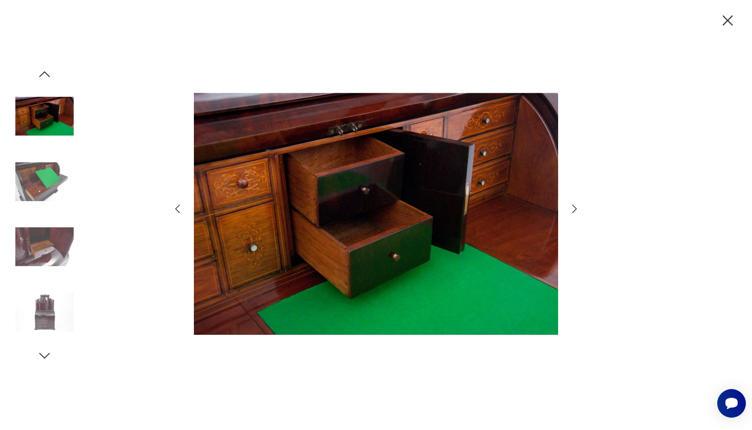
click at [575, 209] on icon "button" at bounding box center [574, 209] width 12 height 12
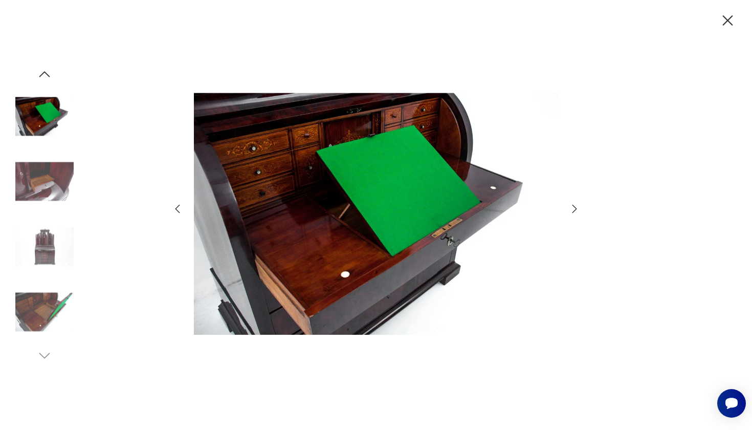
click at [726, 20] on icon "button" at bounding box center [728, 21] width 18 height 18
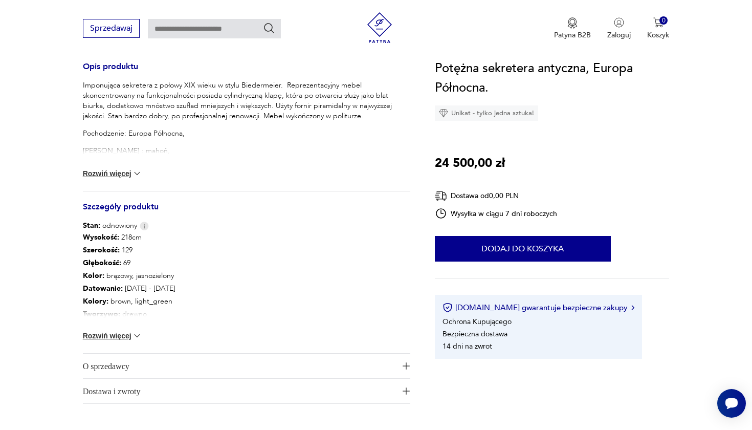
scroll to position [446, 0]
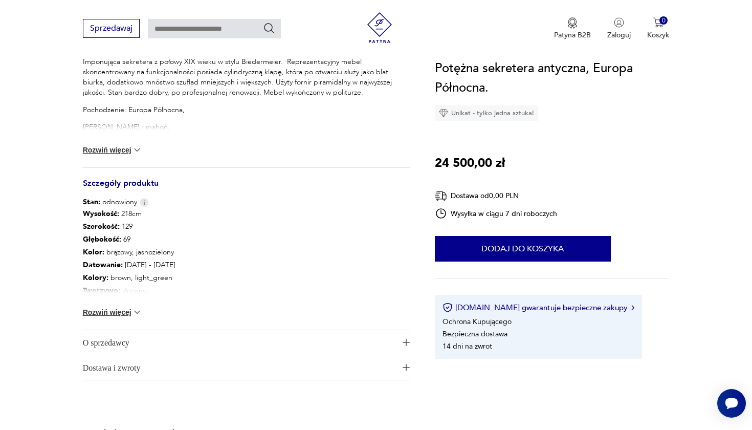
click at [135, 310] on img at bounding box center [137, 312] width 10 height 10
